Goal: Download file/media

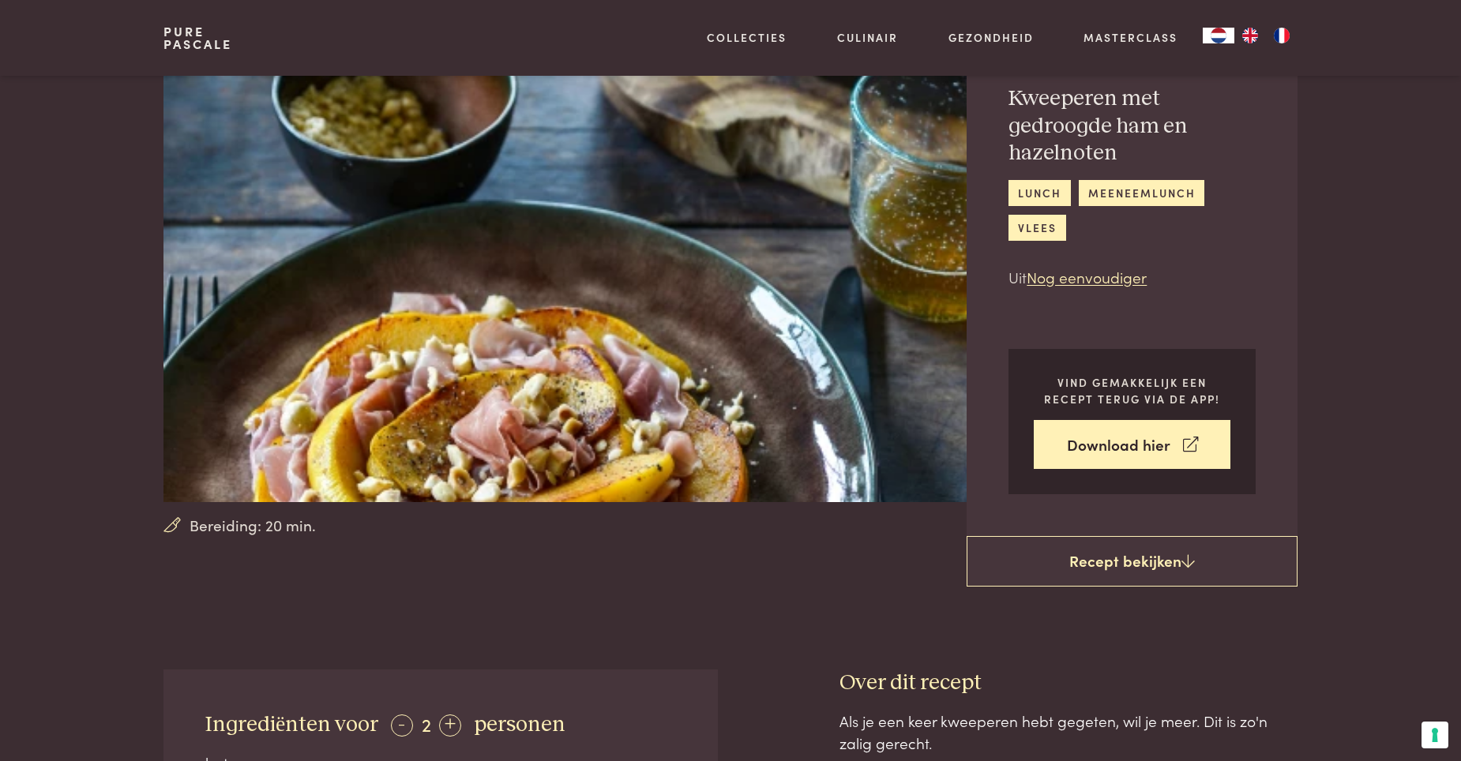
scroll to position [79, 0]
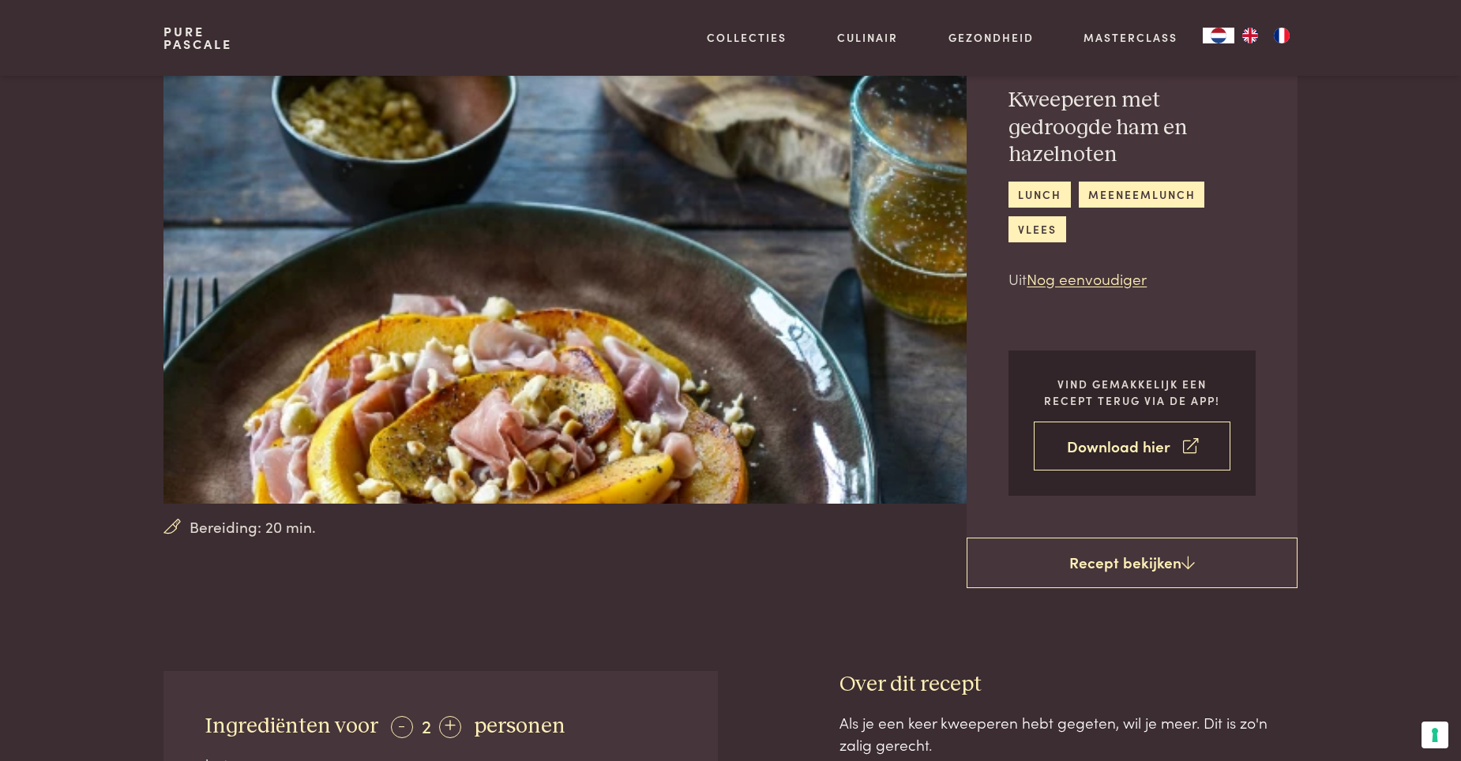
click at [1075, 447] on link "Download hier" at bounding box center [1131, 447] width 197 height 50
